Goal: Check status

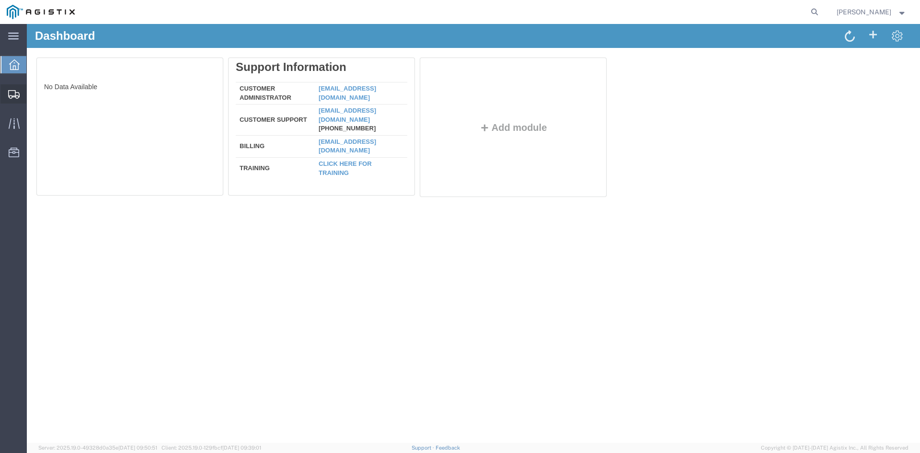
click at [14, 90] on icon at bounding box center [13, 94] width 11 height 9
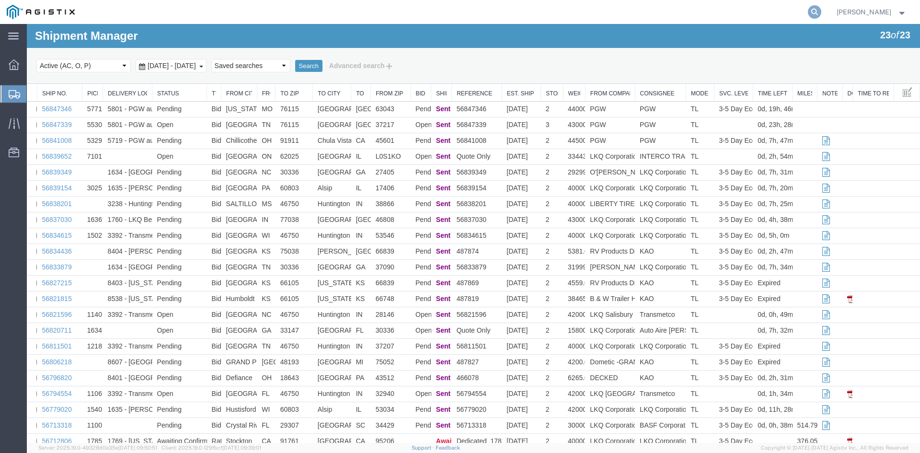
click at [821, 13] on icon at bounding box center [814, 11] width 13 height 13
paste input "56832469"
type input "56832469"
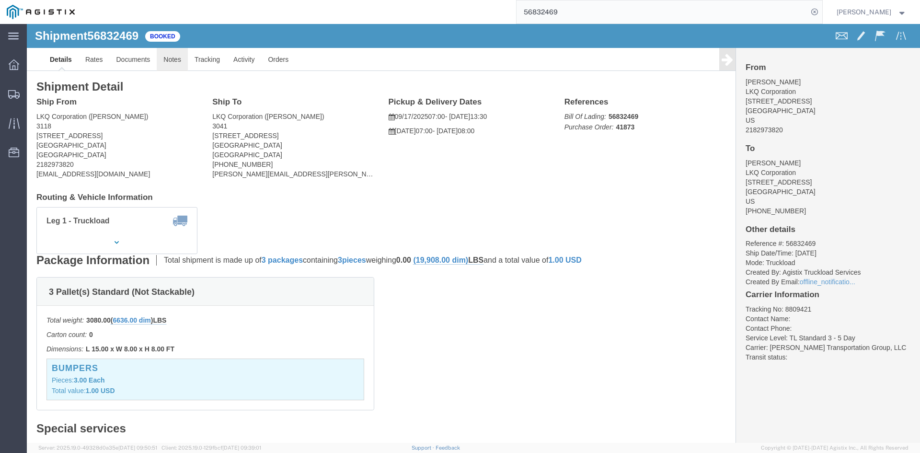
click link "Notes"
